Goal: Task Accomplishment & Management: Manage account settings

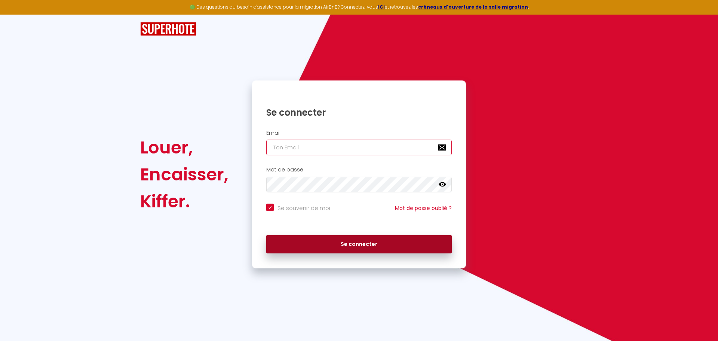
type input "[EMAIL_ADDRESS][DOMAIN_NAME]"
click at [363, 246] on button "Se connecter" at bounding box center [358, 244] width 185 height 19
checkbox input "true"
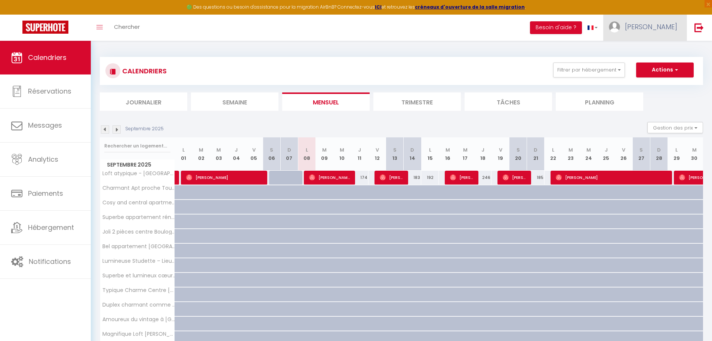
click at [664, 31] on link "[PERSON_NAME]" at bounding box center [644, 28] width 83 height 26
click at [649, 53] on link "Paramètres" at bounding box center [656, 52] width 55 height 13
select select "28"
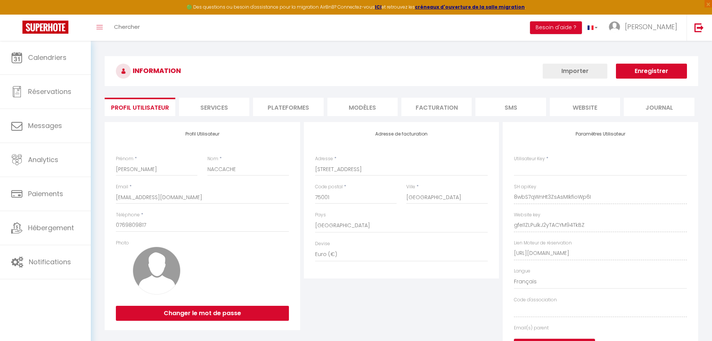
type input "8wbS7qWnHt3ZsAsMIkfioWp6I"
type input "gfeI1ZLPulkJ2yTACYM94TkBZ"
type input "[URL][DOMAIN_NAME]"
select select "fr"
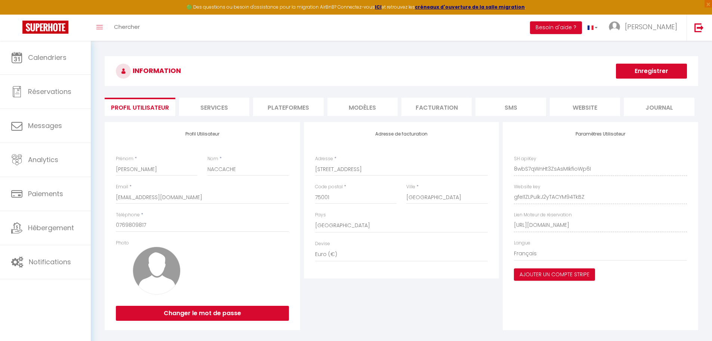
click at [442, 108] on li "Facturation" at bounding box center [437, 107] width 70 height 18
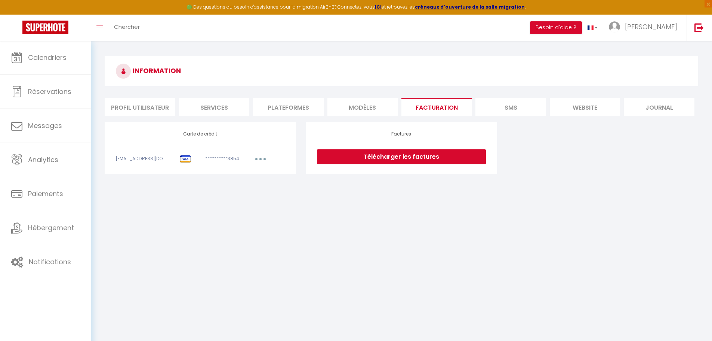
click at [384, 157] on link "Télécharger les factures" at bounding box center [401, 156] width 169 height 15
click at [654, 105] on li "Journal" at bounding box center [659, 107] width 70 height 18
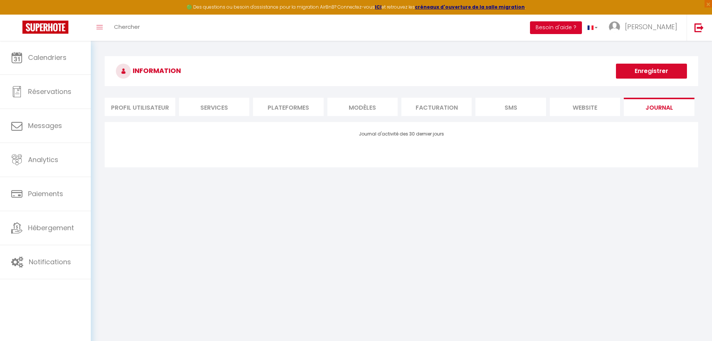
click at [582, 29] on button "Besoin d'aide ?" at bounding box center [556, 27] width 52 height 13
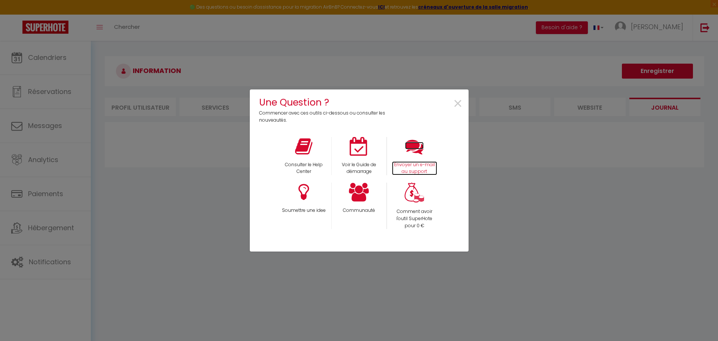
click at [413, 148] on icon at bounding box center [414, 146] width 19 height 19
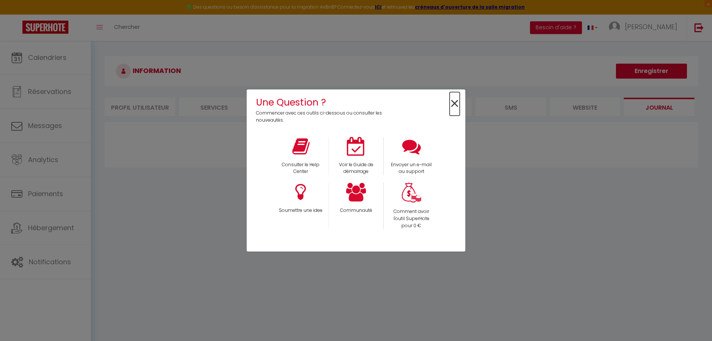
click at [456, 103] on span "×" at bounding box center [455, 104] width 10 height 24
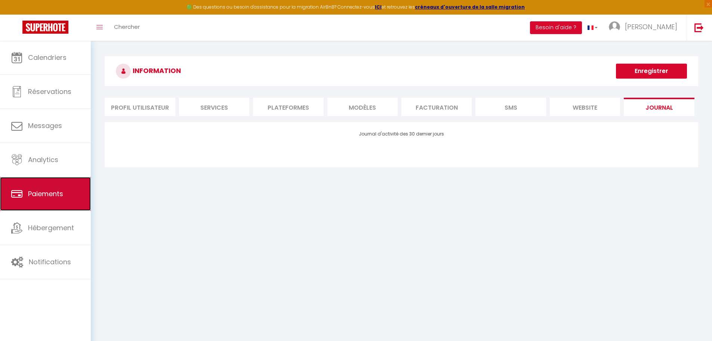
click at [62, 199] on link "Paiements" at bounding box center [45, 194] width 91 height 34
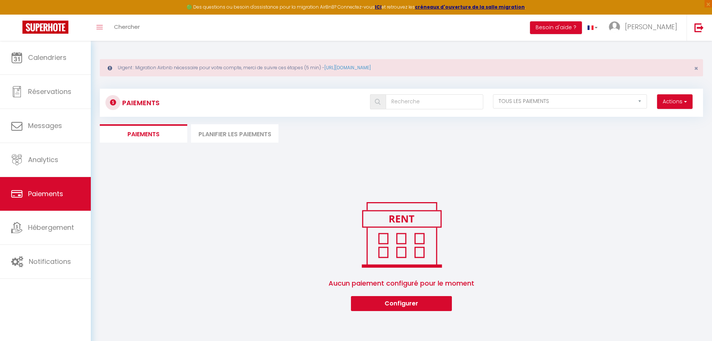
click at [168, 135] on li "Paiements" at bounding box center [143, 133] width 87 height 18
click at [555, 107] on select "EN ATTENTE PAYÉ TOUS LES PAIEMENTS" at bounding box center [570, 101] width 154 height 14
select select "1"
click at [493, 94] on select "EN ATTENTE PAYÉ TOUS LES PAIEMENTS" at bounding box center [570, 101] width 154 height 14
click at [671, 103] on button "Actions" at bounding box center [675, 101] width 36 height 15
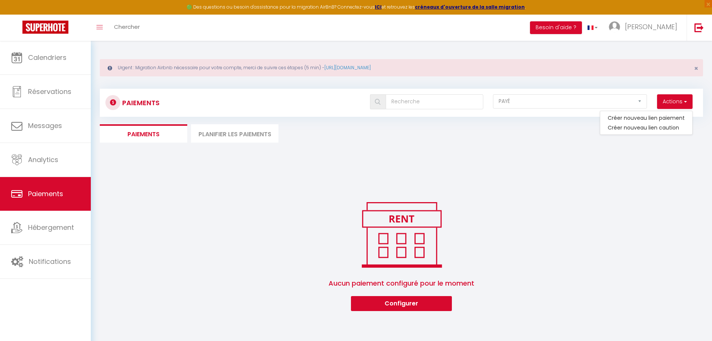
click at [532, 117] on div "Paiements Actions Créer nouveau [PERSON_NAME] Créer nouveau lien caution EN ATT…" at bounding box center [401, 196] width 603 height 229
click at [534, 102] on select "EN ATTENTE PAYÉ TOUS LES PAIEMENTS" at bounding box center [570, 101] width 154 height 14
click at [537, 103] on select "EN ATTENTE PAYÉ TOUS LES PAIEMENTS" at bounding box center [570, 101] width 154 height 14
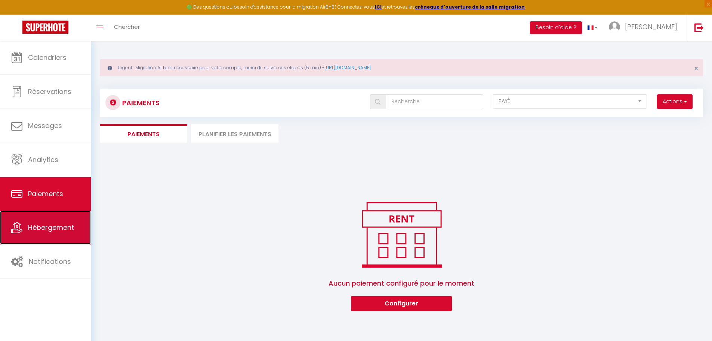
click at [71, 222] on link "Hébergement" at bounding box center [45, 228] width 91 height 34
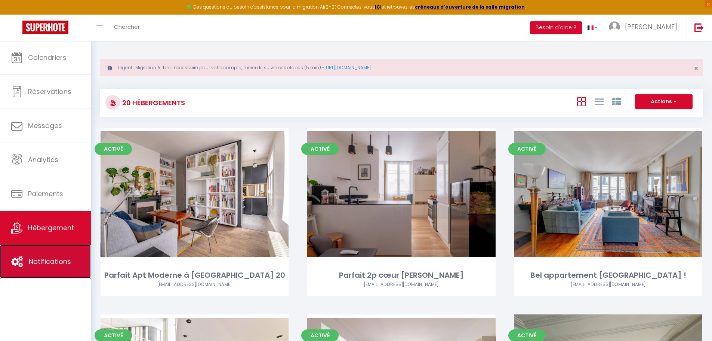
click at [52, 254] on link "Notifications" at bounding box center [45, 262] width 91 height 34
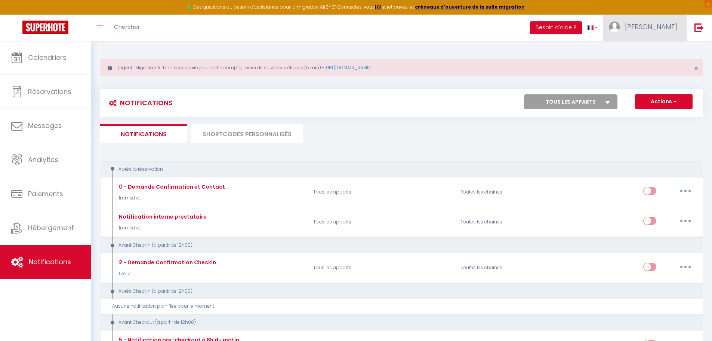
click at [657, 32] on link "[PERSON_NAME]" at bounding box center [644, 28] width 83 height 26
click at [645, 52] on link "Paramètres" at bounding box center [656, 52] width 55 height 13
select select "28"
select select "fr"
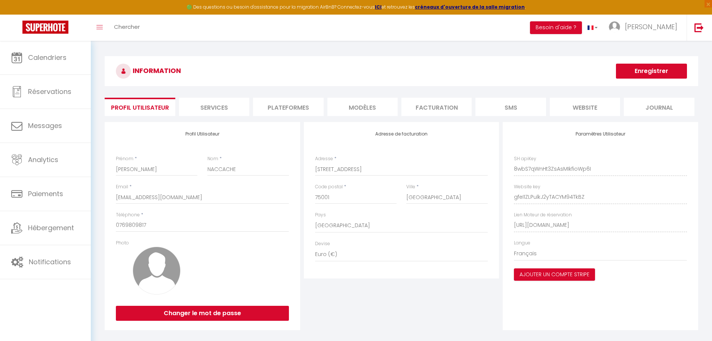
click at [365, 109] on li "MODÈLES" at bounding box center [363, 107] width 70 height 18
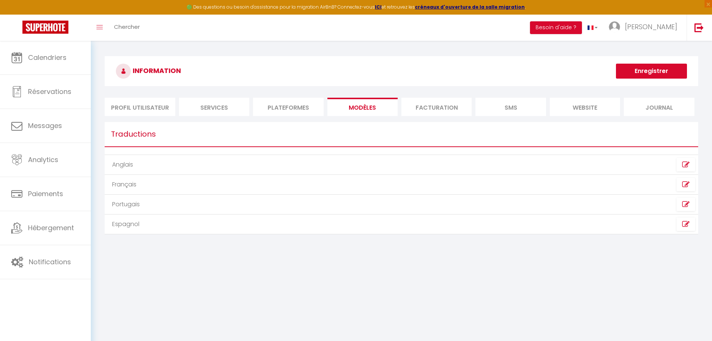
click at [420, 108] on li "Facturation" at bounding box center [437, 107] width 70 height 18
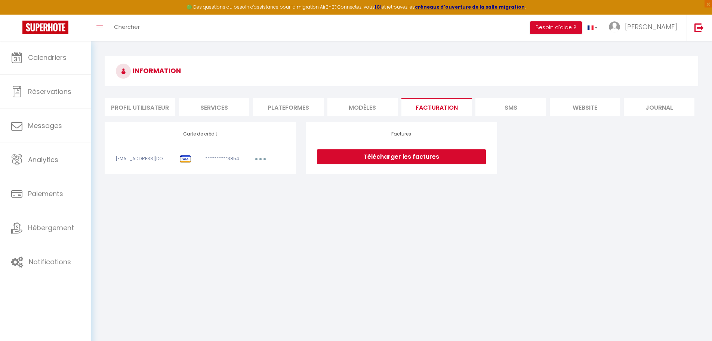
click at [395, 159] on link "Télécharger les factures" at bounding box center [401, 156] width 169 height 15
